Goal: Task Accomplishment & Management: Use online tool/utility

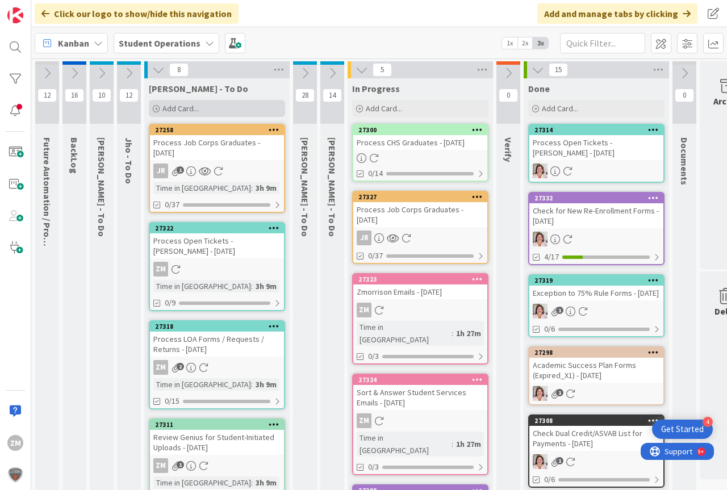
click at [178, 110] on span "Add Card..." at bounding box center [181, 108] width 36 height 10
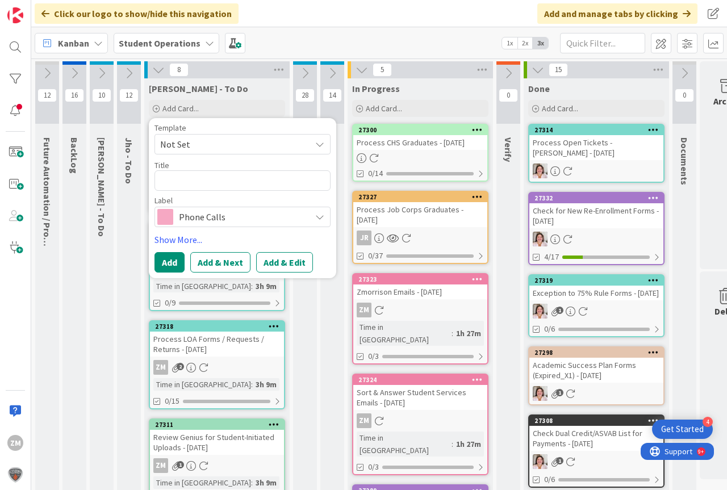
click at [318, 145] on icon at bounding box center [319, 144] width 9 height 9
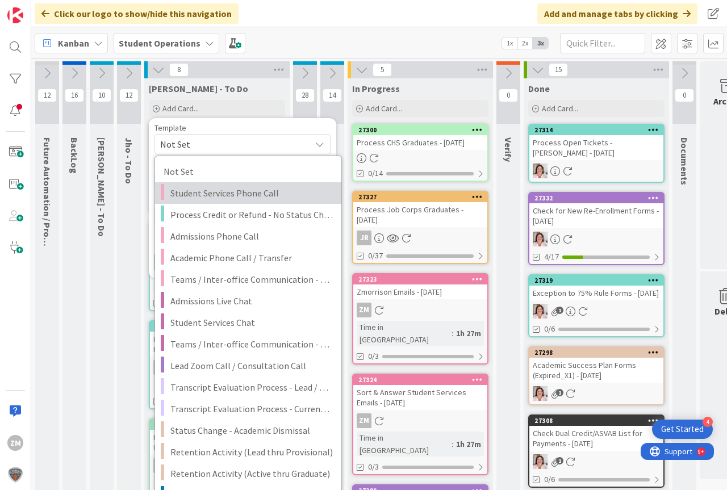
click at [226, 194] on span "Student Services Phone Call" at bounding box center [251, 193] width 163 height 15
type textarea "x"
type textarea "Student Services Phone Call"
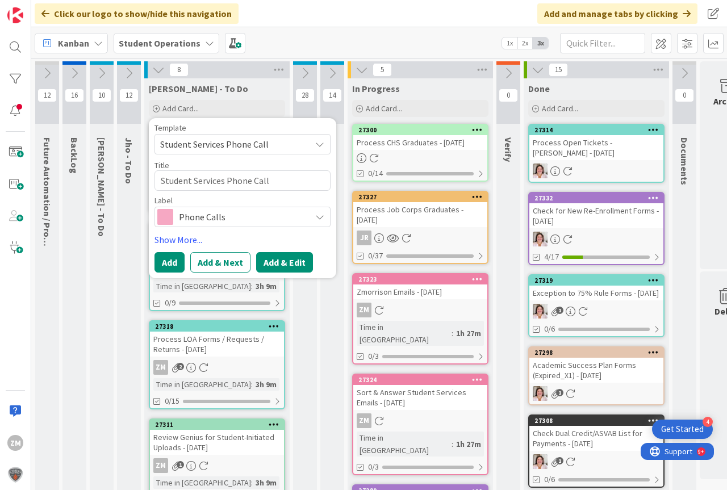
click at [293, 260] on button "Add & Edit" at bounding box center [284, 262] width 57 height 20
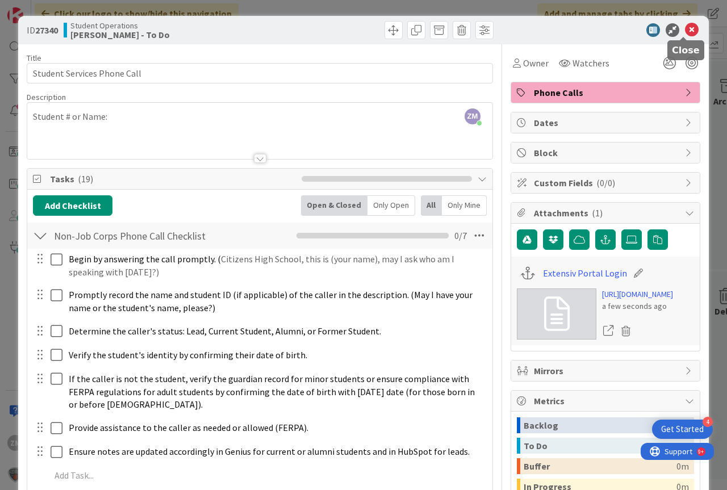
click at [685, 30] on icon at bounding box center [692, 30] width 14 height 14
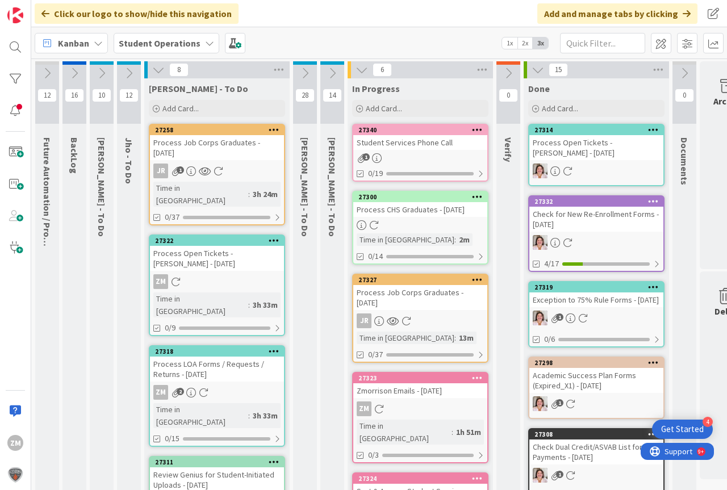
click at [483, 130] on div at bounding box center [477, 130] width 20 height 8
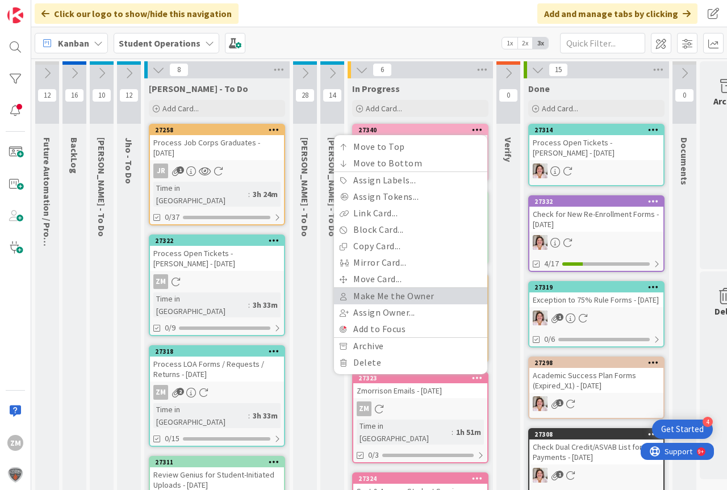
click at [373, 299] on link "Make Me the Owner" at bounding box center [410, 296] width 153 height 16
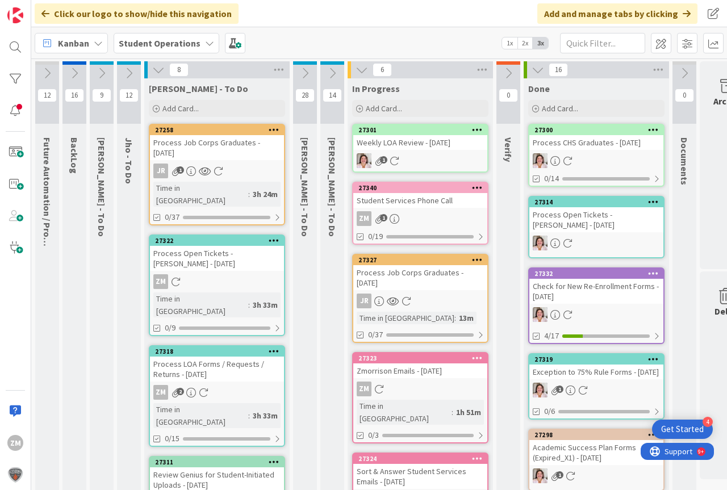
click at [385, 210] on link "27340 Move to Top Move to Bottom Assign Labels... Assign Tokens... Link Card...…" at bounding box center [420, 213] width 136 height 63
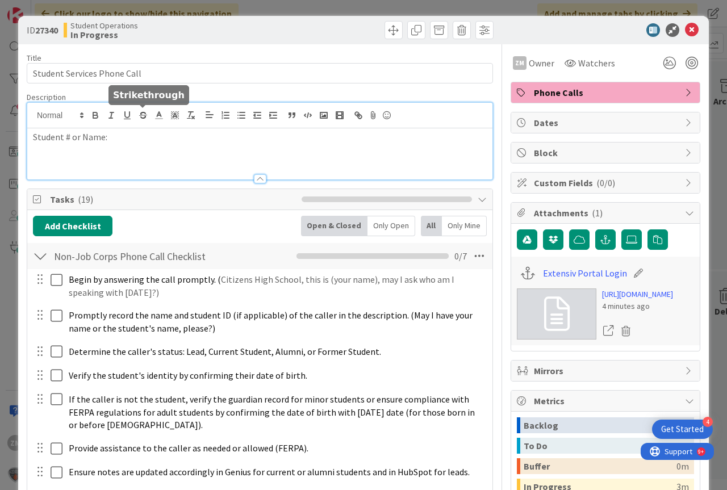
click at [143, 118] on div "Student # or Name:" at bounding box center [259, 141] width 465 height 77
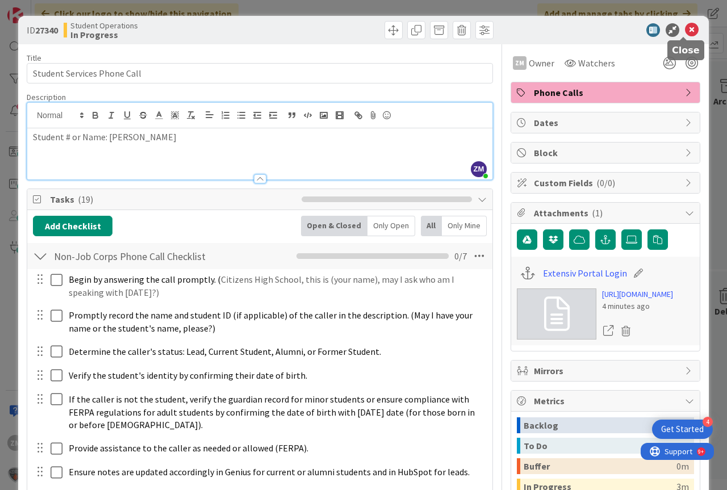
click at [688, 27] on icon at bounding box center [692, 30] width 14 height 14
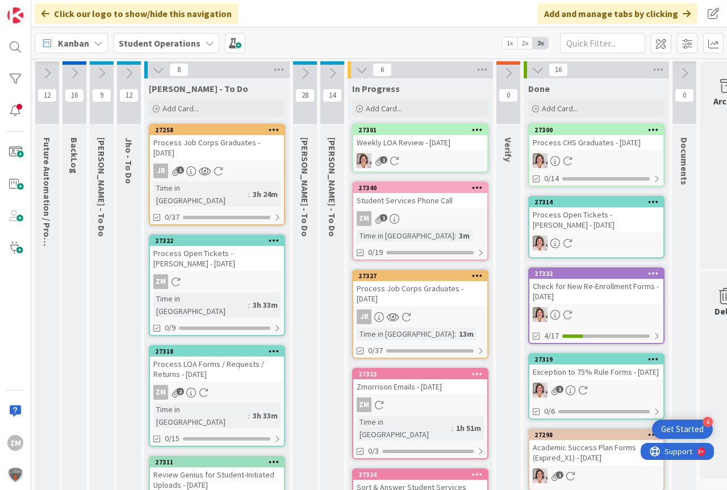
click at [420, 216] on div "ZM 1" at bounding box center [420, 218] width 134 height 15
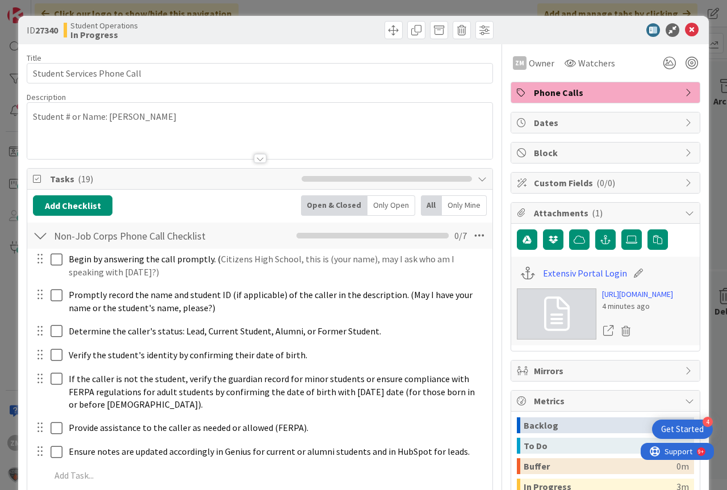
click at [179, 120] on p "Student # or Name: [PERSON_NAME]" at bounding box center [260, 116] width 454 height 13
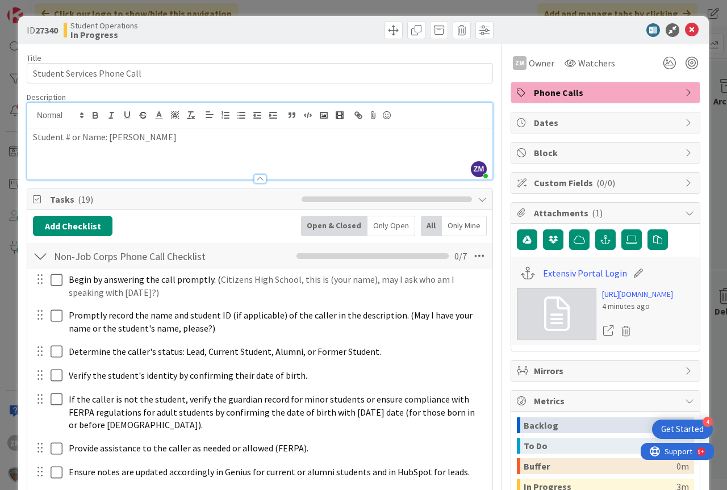
click at [151, 142] on p "Student # or Name: [PERSON_NAME]" at bounding box center [260, 137] width 454 height 13
click at [685, 30] on icon at bounding box center [692, 30] width 14 height 14
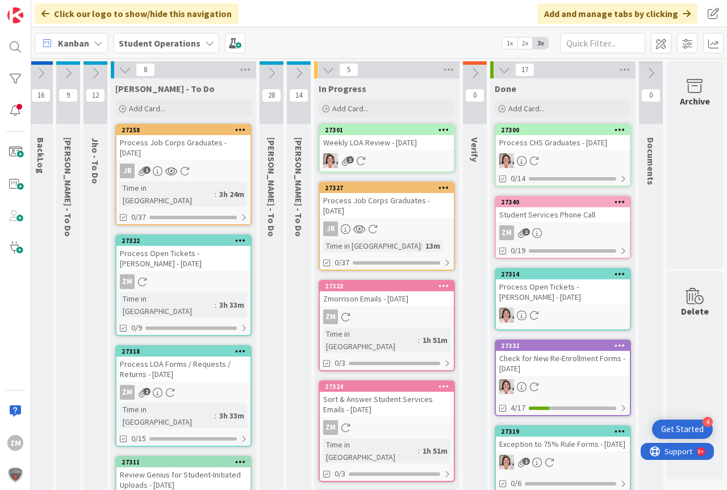
scroll to position [0, 42]
